Goal: Task Accomplishment & Management: Manage account settings

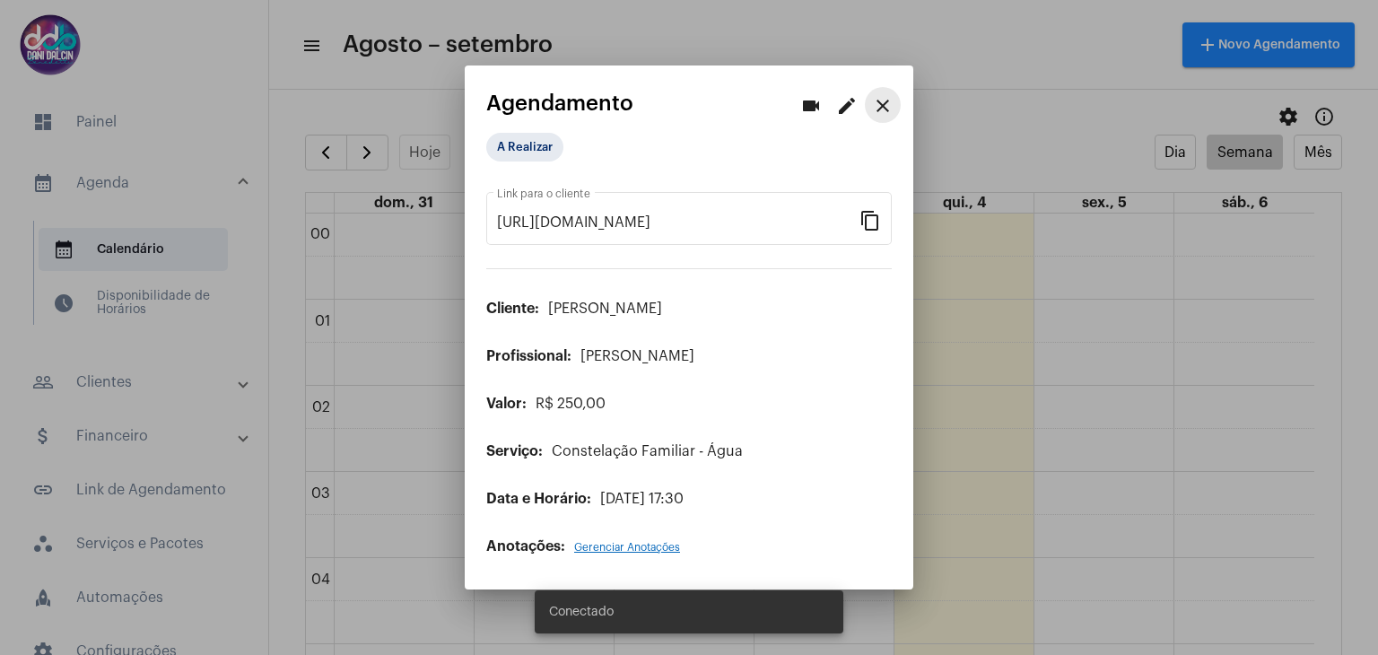
click at [884, 101] on mat-icon "close" at bounding box center [883, 106] width 22 height 22
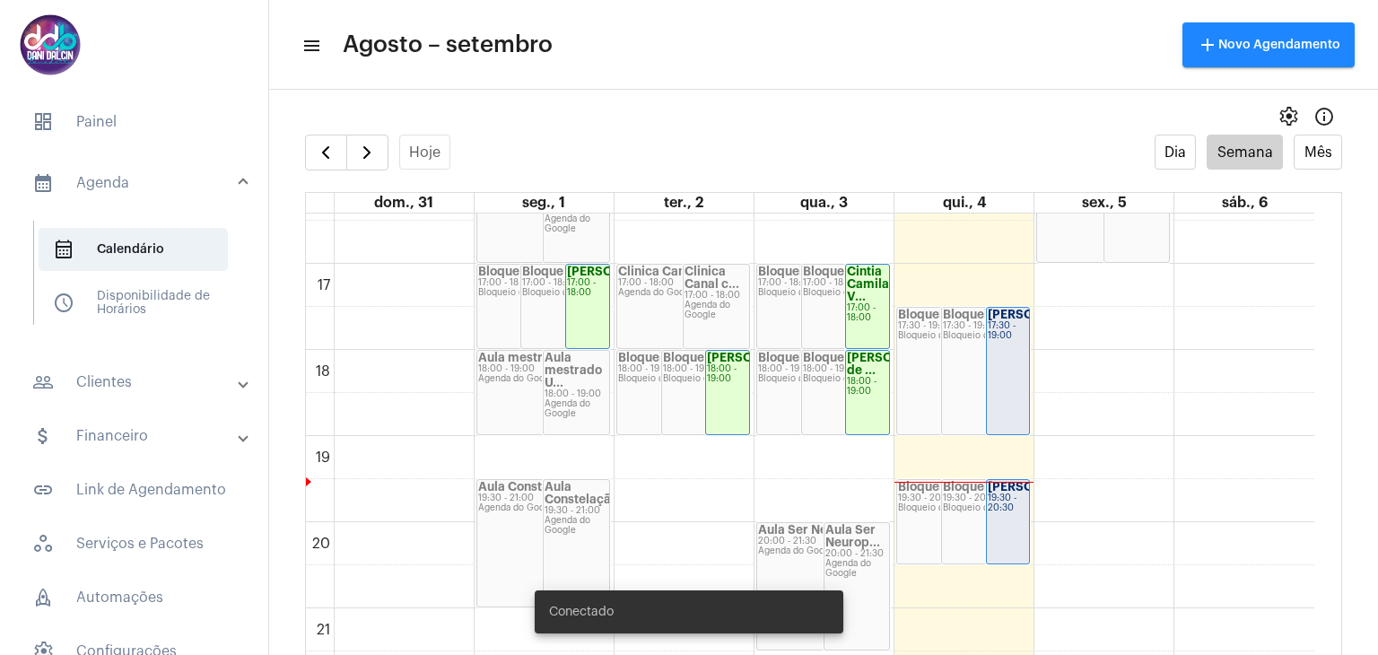
click at [1015, 389] on div "[PERSON_NAME] 17:30 - 19:00" at bounding box center [1008, 371] width 43 height 126
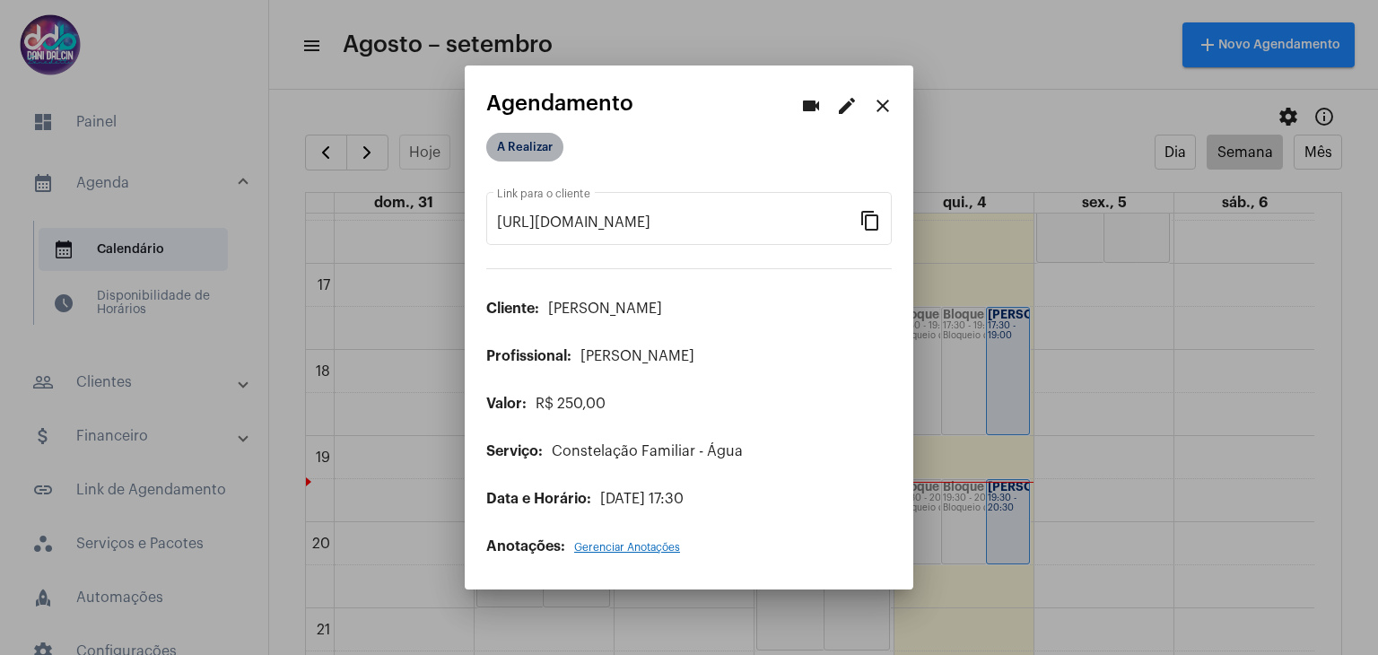
click at [527, 150] on mat-chip "A Realizar" at bounding box center [524, 147] width 77 height 29
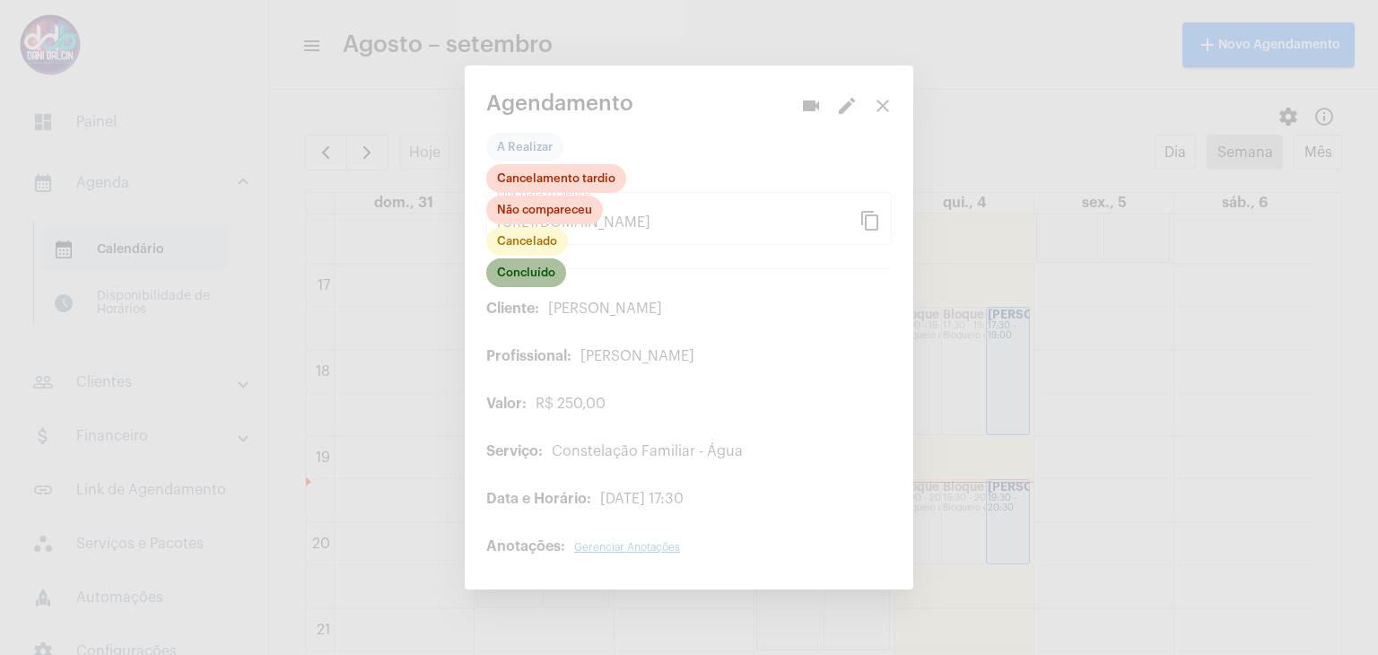
click at [535, 280] on mat-chip "Concluído" at bounding box center [526, 272] width 80 height 29
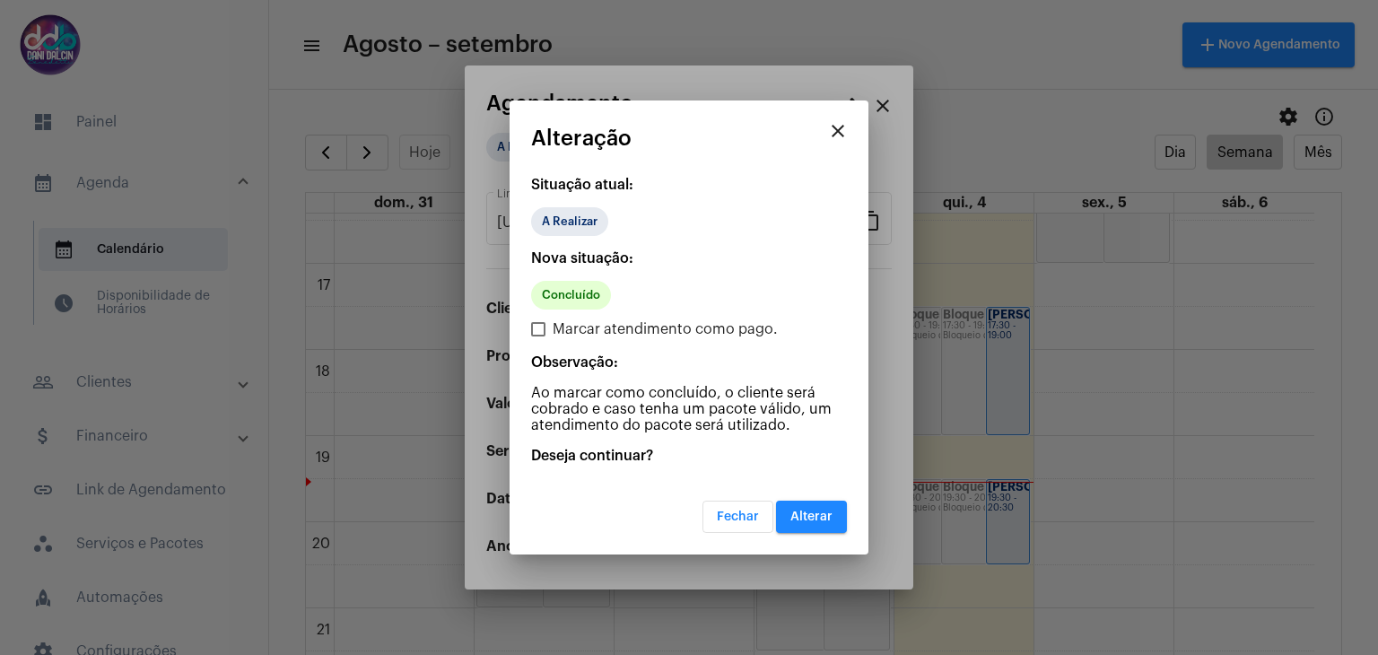
click at [797, 511] on span "Alterar" at bounding box center [811, 516] width 42 height 13
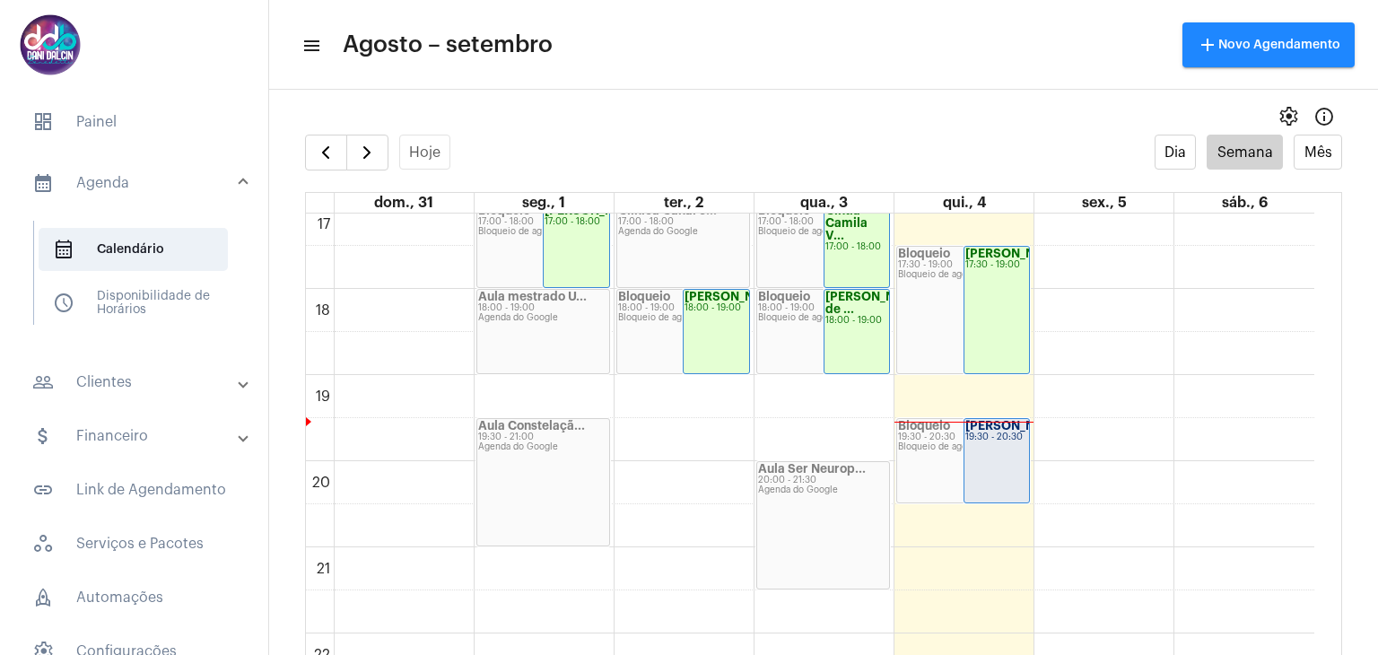
scroll to position [1589, 0]
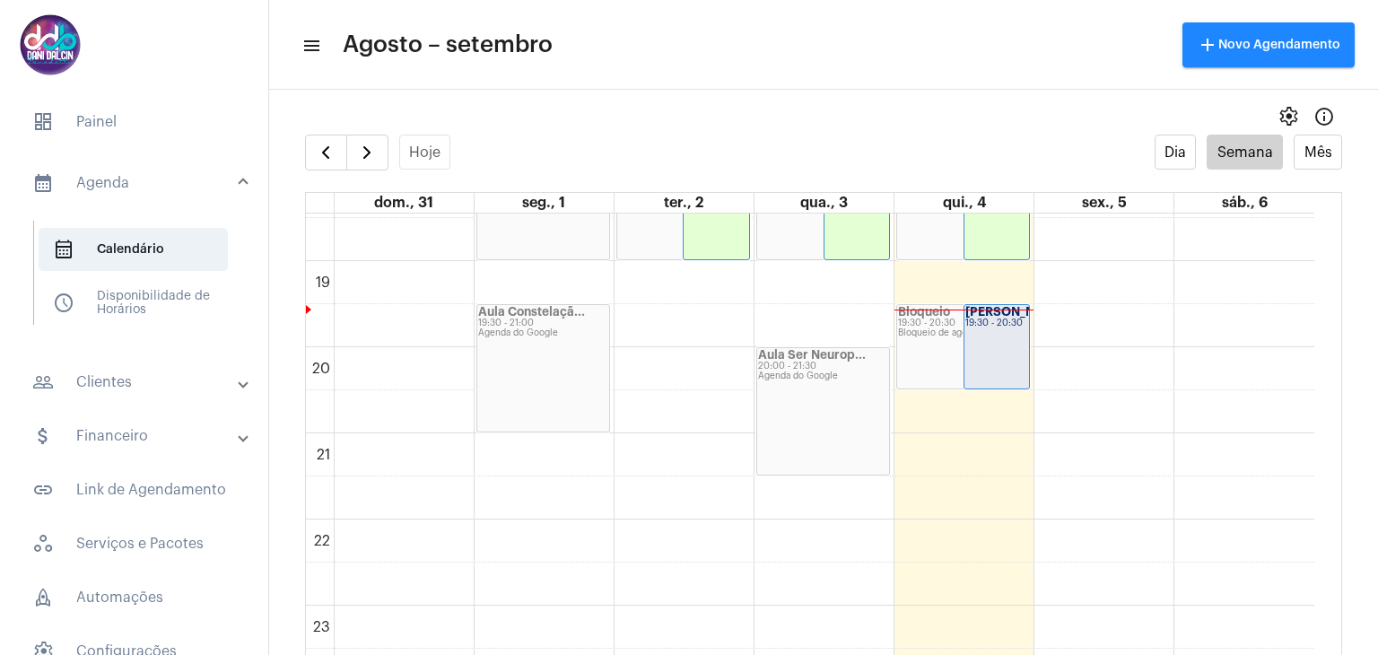
click at [135, 432] on mat-panel-title "attach_money Financeiro" at bounding box center [135, 436] width 207 height 22
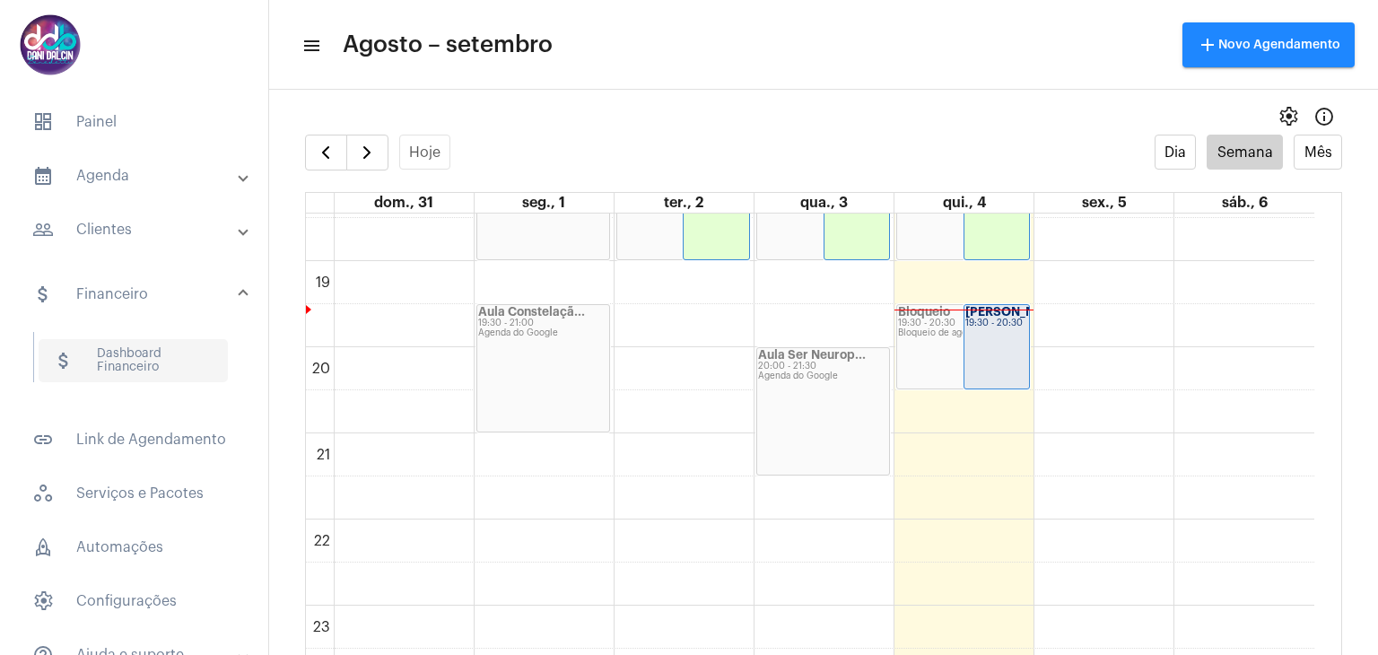
click at [150, 355] on span "attach_money Dashboard Financeiro" at bounding box center [133, 360] width 189 height 43
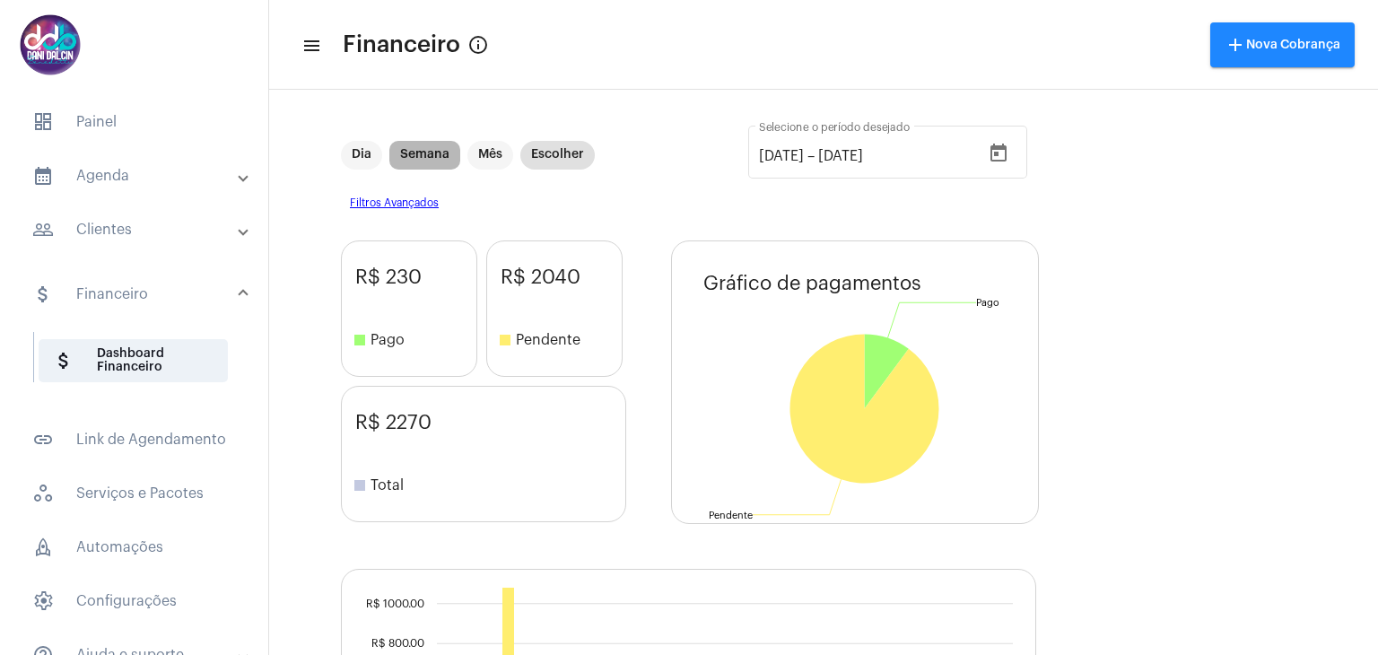
click at [431, 157] on mat-chip "Semana" at bounding box center [424, 155] width 71 height 29
